Goal: Navigation & Orientation: Find specific page/section

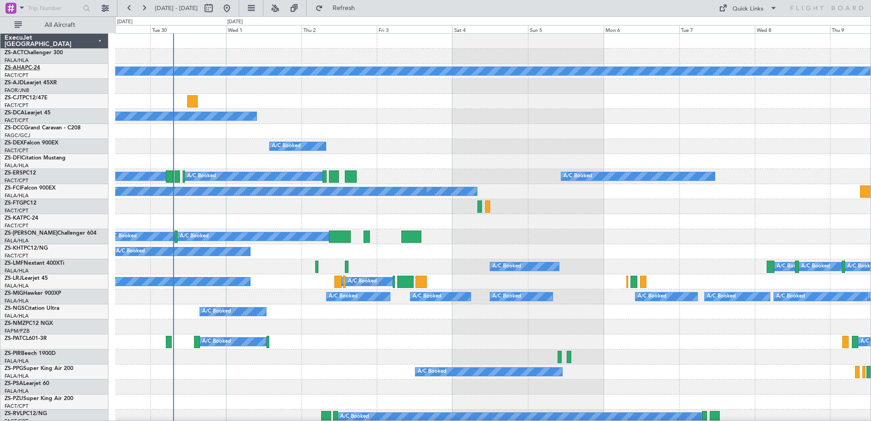
click at [33, 68] on link "ZS-AHA PC-24" at bounding box center [23, 67] width 36 height 5
click at [31, 97] on link "ZS-CJT PC12/47E" at bounding box center [26, 97] width 43 height 5
click at [34, 112] on link "ZS-DCA Learjet 45" at bounding box center [28, 112] width 46 height 5
click at [31, 140] on link "ZS-DEX Falcon 900EX" at bounding box center [32, 142] width 54 height 5
click at [37, 159] on link "ZS-DFI Citation Mustang" at bounding box center [35, 157] width 61 height 5
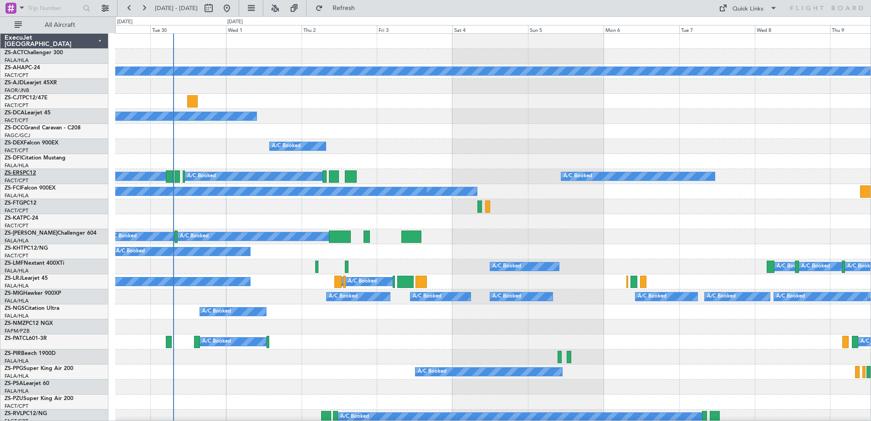
click at [24, 173] on link "ZS-ERS PC12" at bounding box center [20, 172] width 31 height 5
click at [43, 188] on link "ZS-FCI Falcon 900EX" at bounding box center [30, 187] width 51 height 5
click at [25, 203] on link "ZS-FTG PC12" at bounding box center [21, 202] width 32 height 5
click at [24, 218] on link "ZS-KAT PC-24" at bounding box center [22, 217] width 34 height 5
click at [31, 231] on link "ZS-[PERSON_NAME] Challenger 604" at bounding box center [51, 232] width 92 height 5
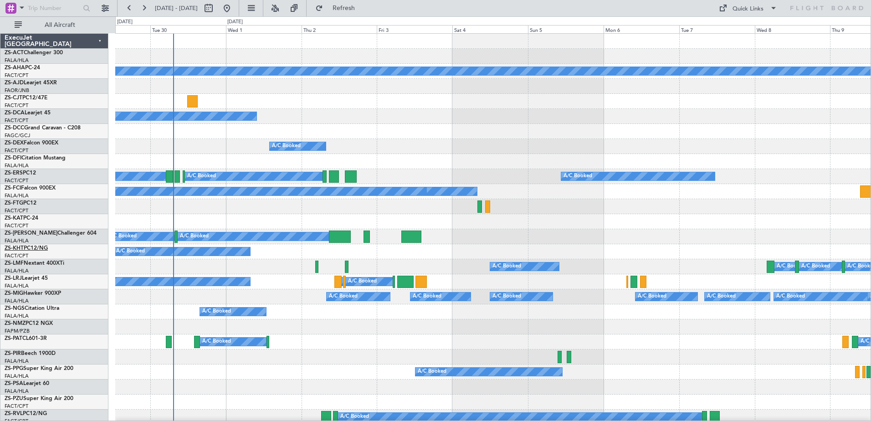
click at [30, 247] on link "ZS-KHT PC12/NG" at bounding box center [26, 247] width 43 height 5
click at [27, 263] on link "ZS-LMF Nextant 400XTi" at bounding box center [35, 262] width 60 height 5
click at [31, 275] on div "ZS-LRJ Learjet 45" at bounding box center [56, 278] width 103 height 8
click at [35, 277] on link "ZS-LRJ Learjet 45" at bounding box center [26, 277] width 43 height 5
click at [39, 294] on link "ZS-MIG Hawker 900XP" at bounding box center [33, 293] width 56 height 5
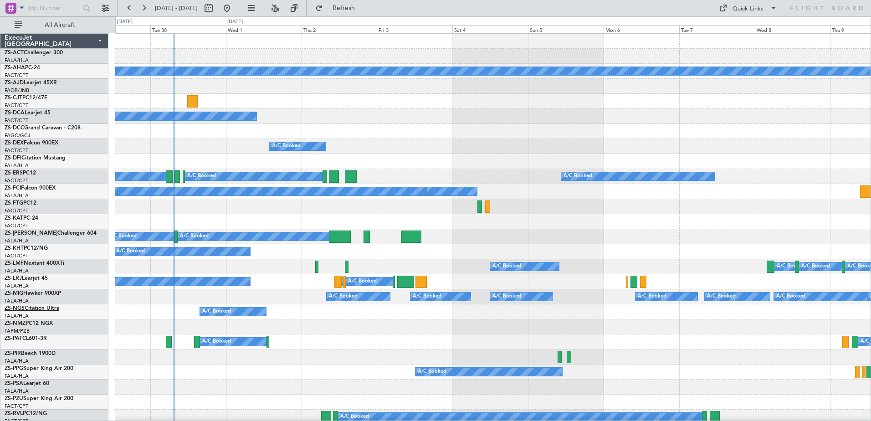
click at [36, 308] on link "ZS-NGS Citation Ultra" at bounding box center [32, 308] width 55 height 5
click at [38, 323] on link "ZS-NMZ PC12 NGX" at bounding box center [29, 323] width 48 height 5
click at [29, 341] on link "ZS-PAT CL601-3R" at bounding box center [26, 338] width 42 height 5
click at [31, 352] on link "ZS-PIR Beech 1900D" at bounding box center [30, 353] width 51 height 5
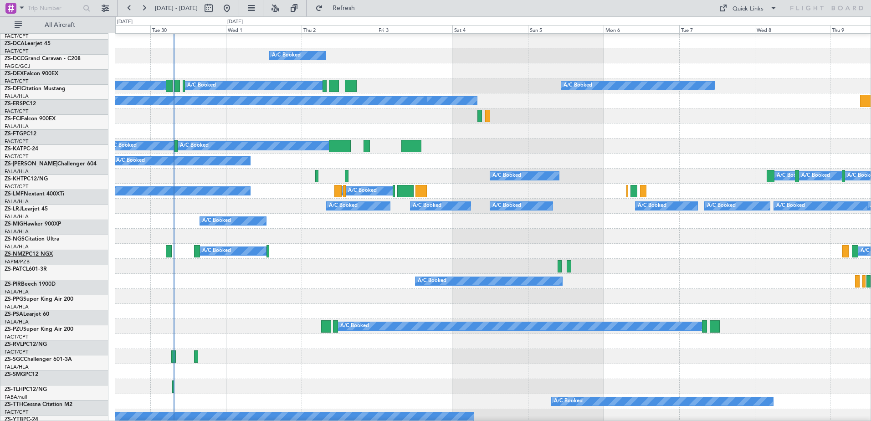
scroll to position [91, 0]
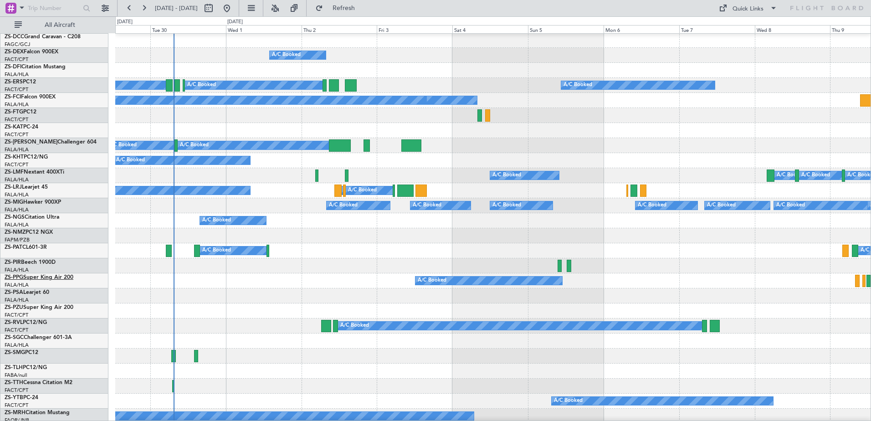
click at [38, 279] on link "ZS-PPG Super King Air 200" at bounding box center [39, 277] width 69 height 5
click at [37, 291] on link "ZS-PSA Learjet 60" at bounding box center [27, 292] width 45 height 5
click at [35, 308] on link "ZS-PZU Super King Air 200" at bounding box center [39, 307] width 69 height 5
click at [37, 320] on link "ZS-RVL PC12/NG" at bounding box center [26, 322] width 42 height 5
click at [46, 338] on link "ZS-SGC Challenger 601-3A" at bounding box center [38, 337] width 67 height 5
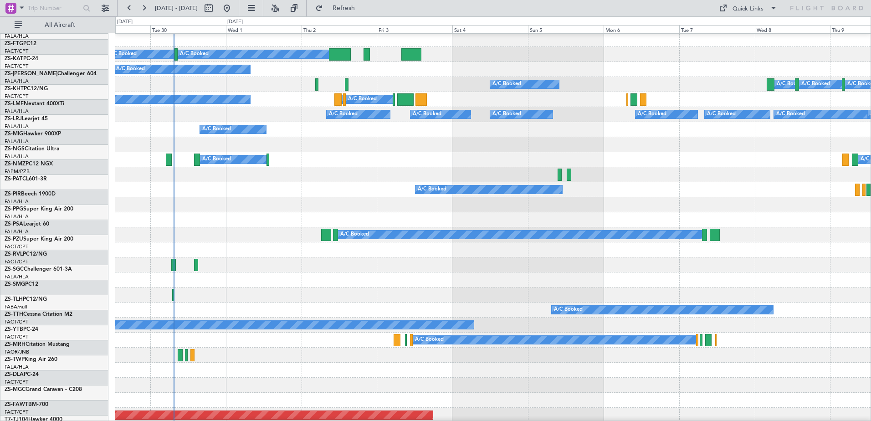
scroll to position [182, 0]
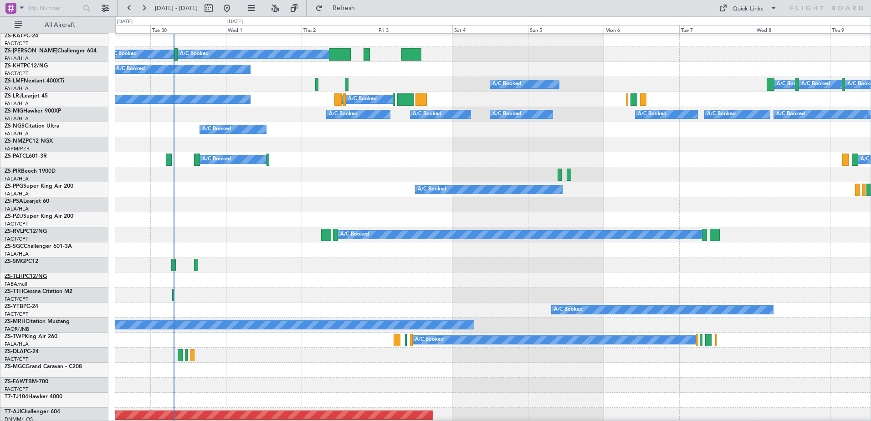
click at [33, 275] on link "ZS-TLH PC12/NG" at bounding box center [26, 276] width 42 height 5
click at [41, 293] on link "ZS-TTH Cessna Citation M2" at bounding box center [39, 291] width 68 height 5
click at [23, 306] on span "Cape Town Intl. (ExecuJet FBO)" at bounding box center [42, 304] width 75 height 11
click at [64, 320] on link "ZS-MRH Citation Mustang" at bounding box center [37, 321] width 65 height 5
click at [47, 337] on link "ZS-TWP King Air 260" at bounding box center [31, 336] width 53 height 5
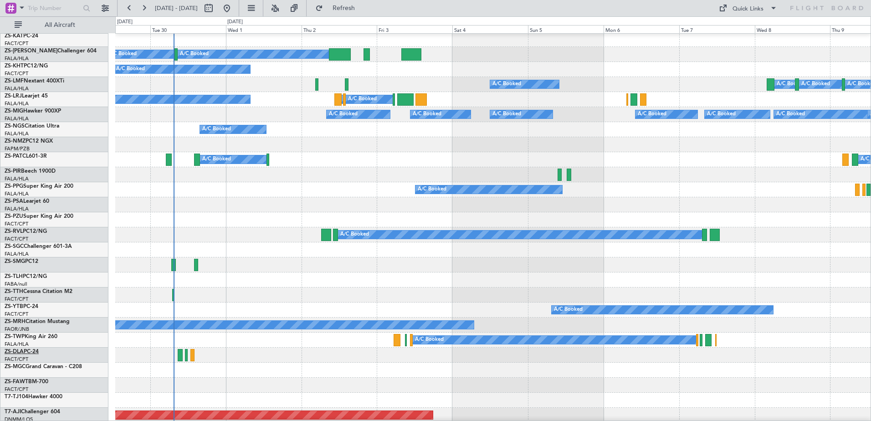
click at [32, 350] on link "ZS-DLA PC-24" at bounding box center [22, 351] width 34 height 5
click at [46, 367] on link "ZS-MGC Grand Caravan - C208" at bounding box center [43, 366] width 77 height 5
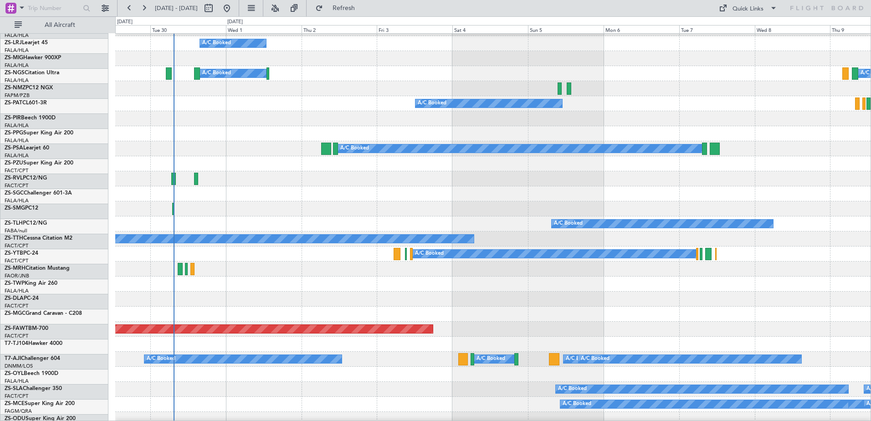
scroll to position [273, 0]
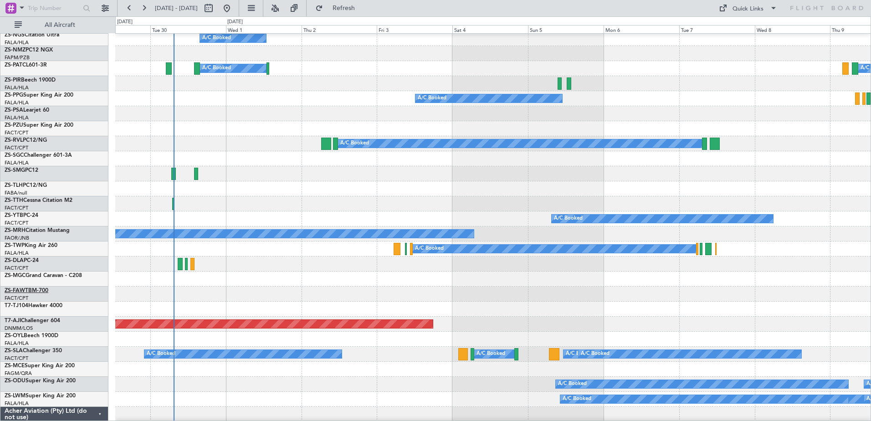
click at [32, 289] on link "ZS-FAW TBM-700" at bounding box center [27, 290] width 44 height 5
click at [51, 337] on link "ZS-OYL Beech 1900D" at bounding box center [32, 335] width 54 height 5
click at [36, 351] on link "ZS-SLA Challenger 350" at bounding box center [33, 350] width 57 height 5
click at [42, 367] on link "ZS-MCE Super King Air 200" at bounding box center [40, 365] width 70 height 5
click at [41, 380] on link "ZS-ODU Super King Air 200" at bounding box center [40, 380] width 71 height 5
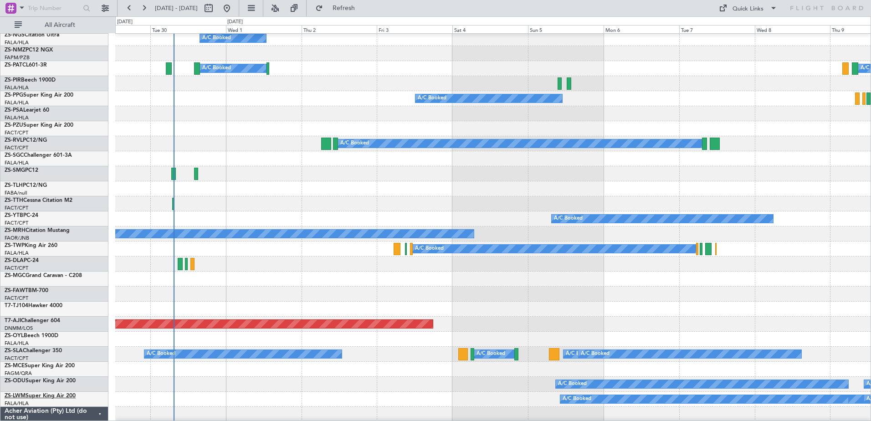
click at [60, 395] on link "ZS-LWM Super King Air 200" at bounding box center [40, 395] width 71 height 5
click at [33, 214] on link "ZS-YTB PC-24" at bounding box center [22, 215] width 34 height 5
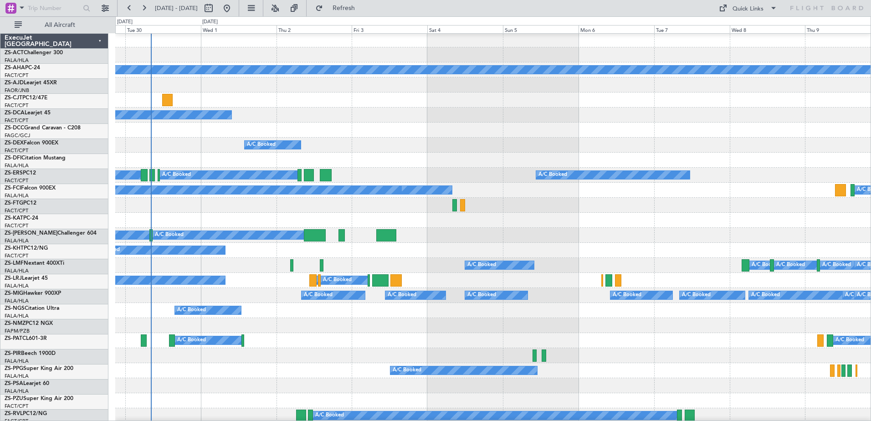
scroll to position [0, 0]
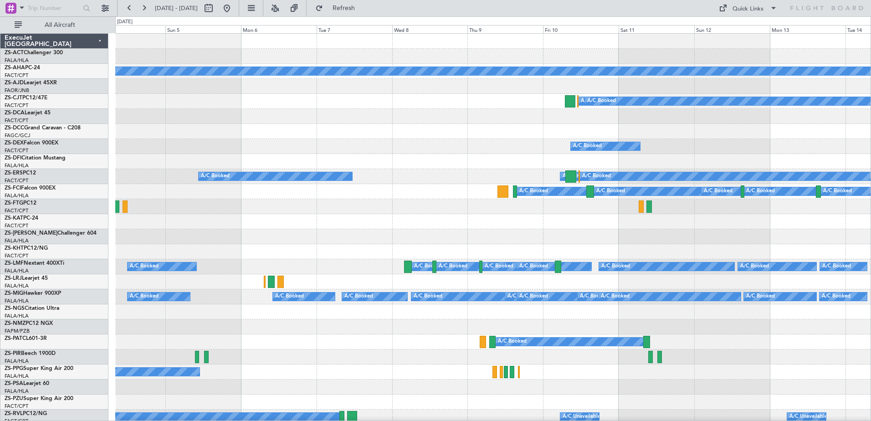
click at [368, 267] on div "A/C Booked A/C Booked A/C Booked A/C Booked A/C Booked A/C Booked A/C Booked A/…" at bounding box center [492, 266] width 755 height 15
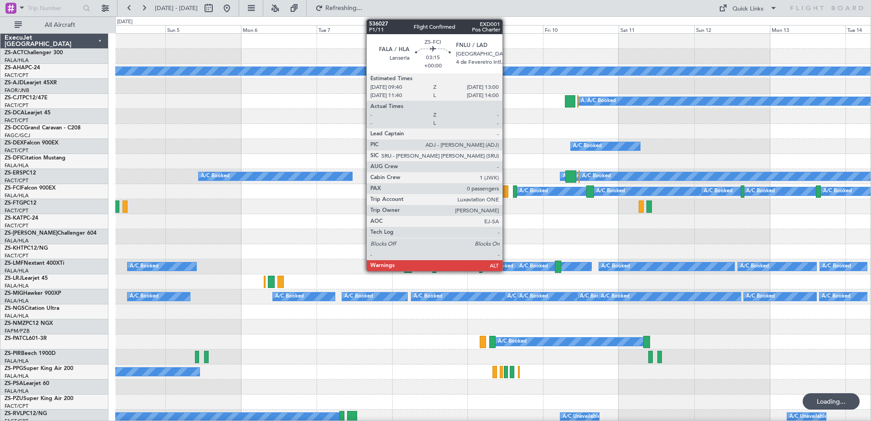
click at [506, 190] on div at bounding box center [502, 191] width 11 height 12
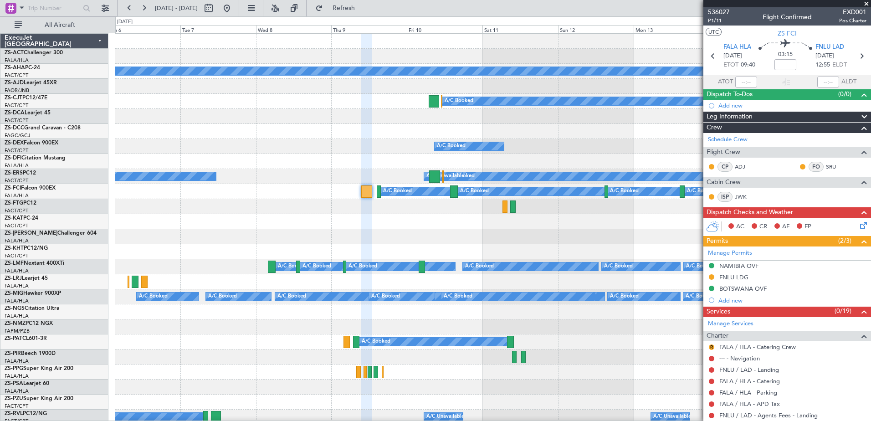
click at [390, 158] on div "Planned Maint A/C Booked A/C Booked A/C Booked A/C Booked A/C Booked A/C Booked…" at bounding box center [492, 424] width 755 height 781
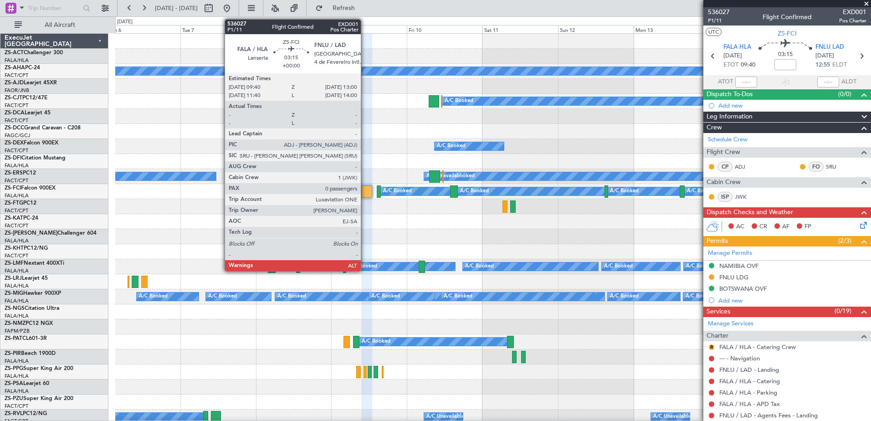
click at [365, 191] on div at bounding box center [366, 191] width 11 height 12
